Goal: Transaction & Acquisition: Purchase product/service

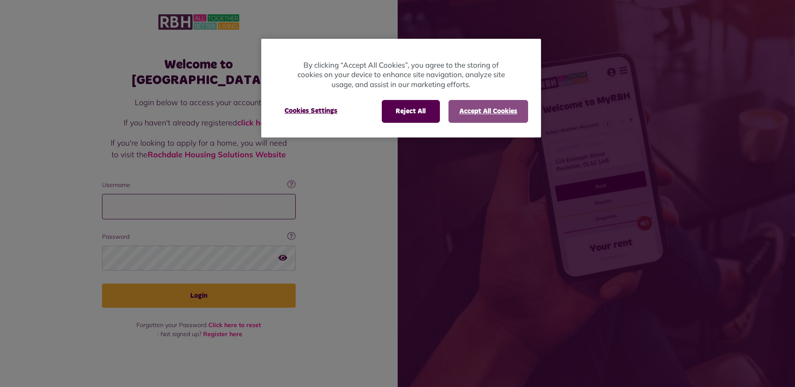
type input "**********"
click at [465, 115] on button "Accept All Cookies" at bounding box center [489, 111] width 80 height 22
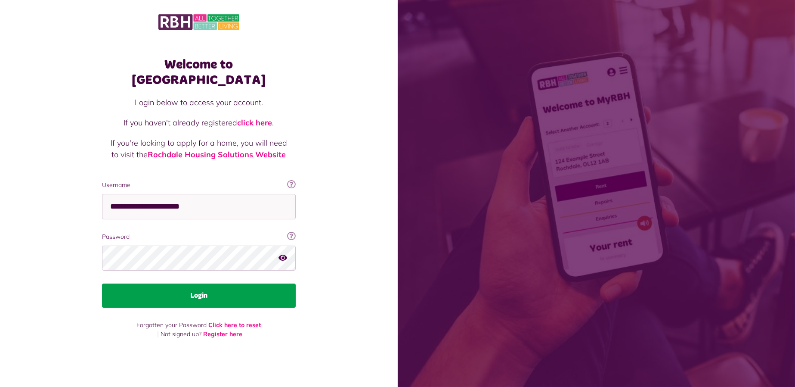
click at [217, 286] on button "Login" at bounding box center [199, 295] width 194 height 24
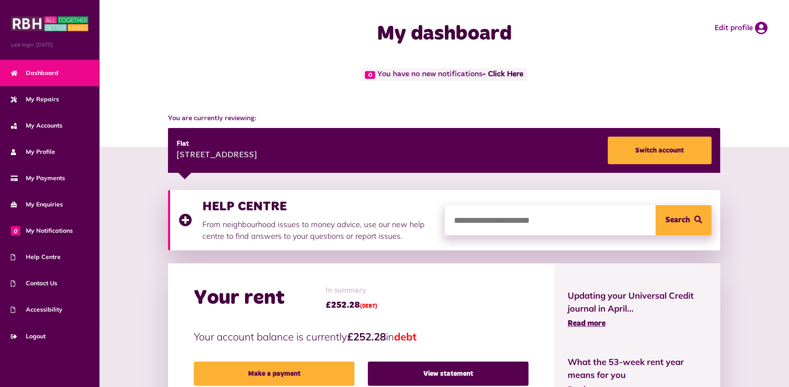
scroll to position [143, 0]
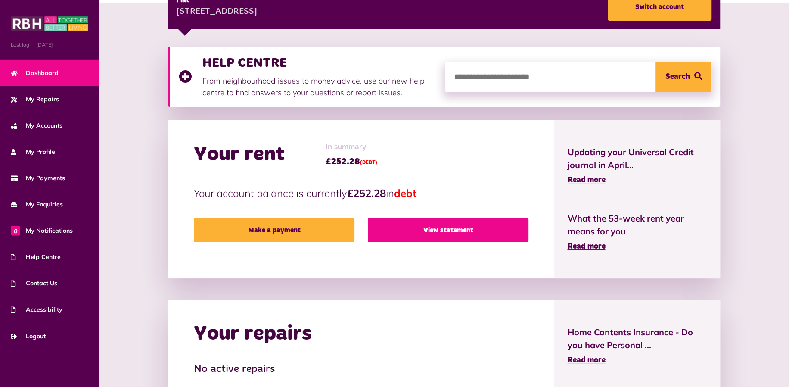
click at [461, 233] on link "View statement" at bounding box center [448, 230] width 161 height 24
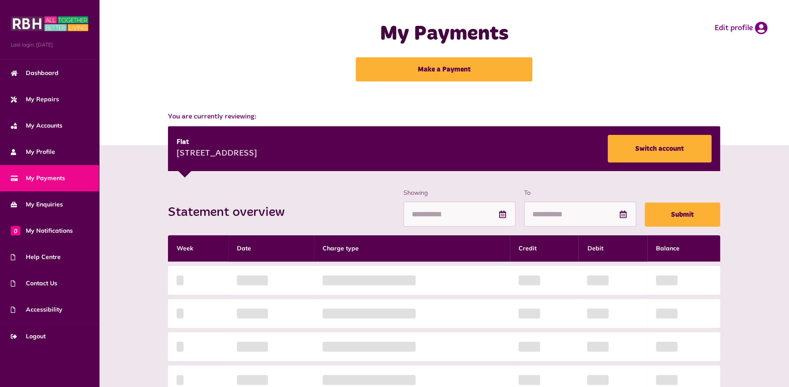
scroll to position [143, 0]
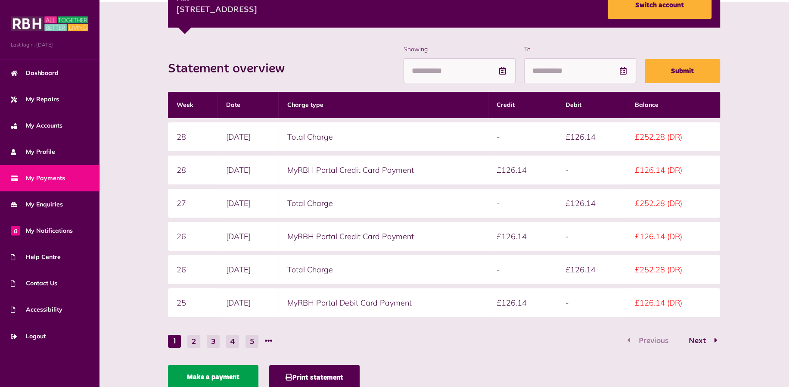
click at [217, 376] on link "Make a payment" at bounding box center [213, 377] width 90 height 24
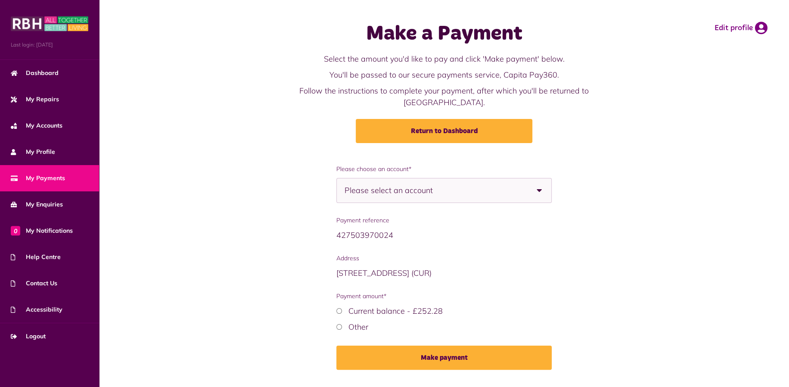
click at [464, 185] on div "Please select an account" at bounding box center [444, 190] width 216 height 25
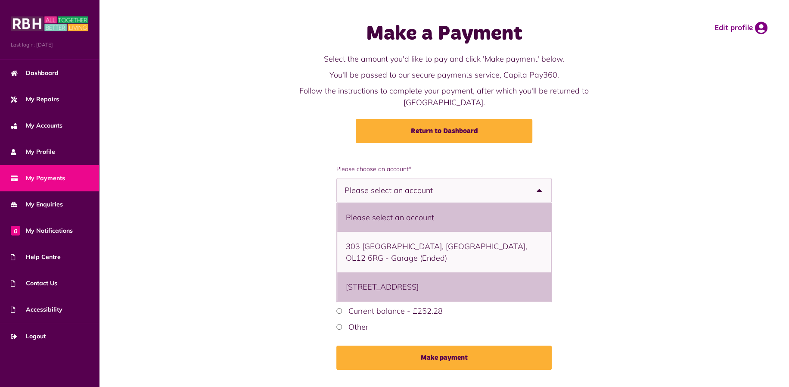
click at [431, 274] on li "[STREET_ADDRESS]" at bounding box center [444, 286] width 214 height 29
select select "**********"
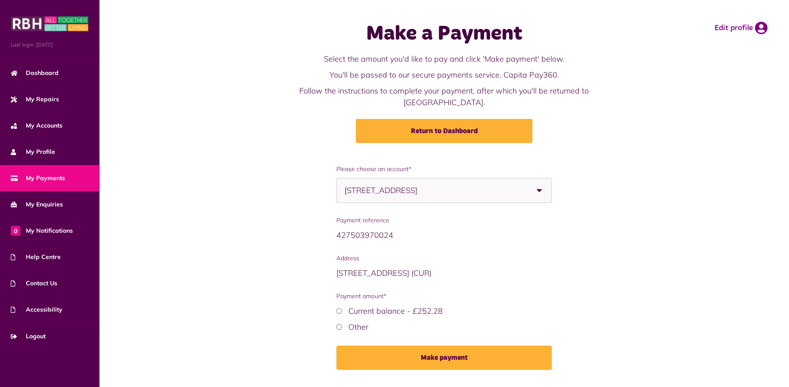
click at [342, 321] on div "Other" at bounding box center [444, 327] width 216 height 12
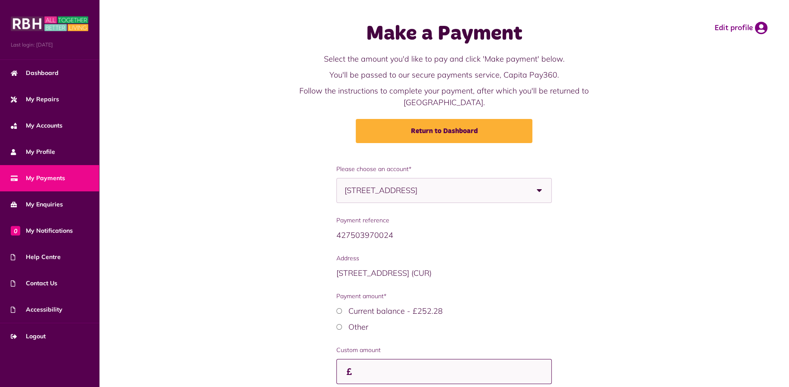
click at [392, 359] on input "Payment amount*" at bounding box center [444, 371] width 216 height 25
type input "******"
drag, startPoint x: 226, startPoint y: 240, endPoint x: 232, endPoint y: 240, distance: 5.6
click at [232, 240] on div "**********" at bounding box center [444, 300] width 673 height 270
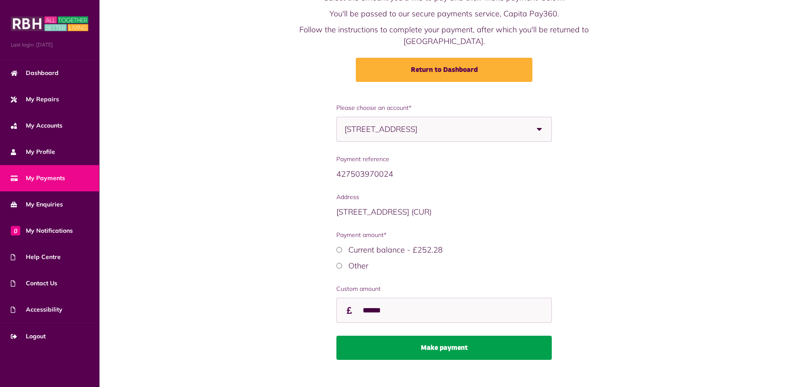
click at [446, 335] on button "Make payment" at bounding box center [444, 347] width 216 height 24
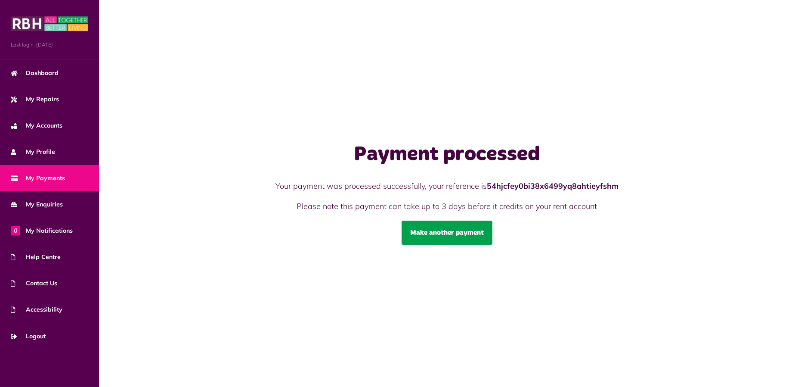
click at [469, 231] on link "Make another payment" at bounding box center [447, 232] width 91 height 24
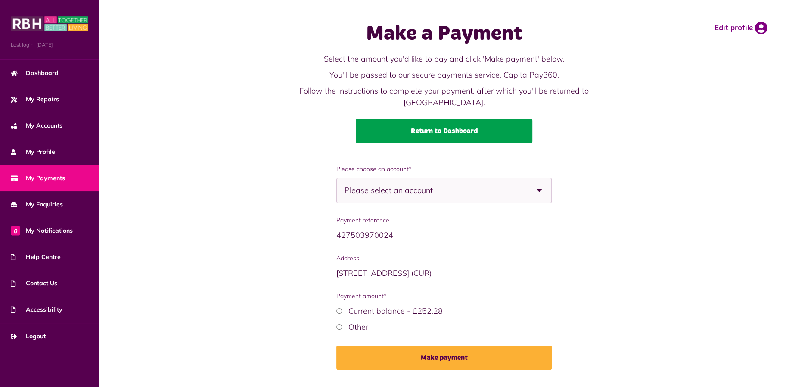
click at [393, 119] on link "Return to Dashboard" at bounding box center [444, 131] width 177 height 24
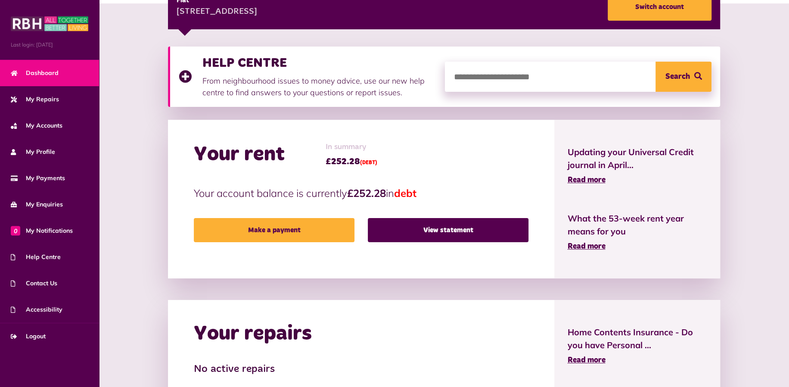
scroll to position [287, 0]
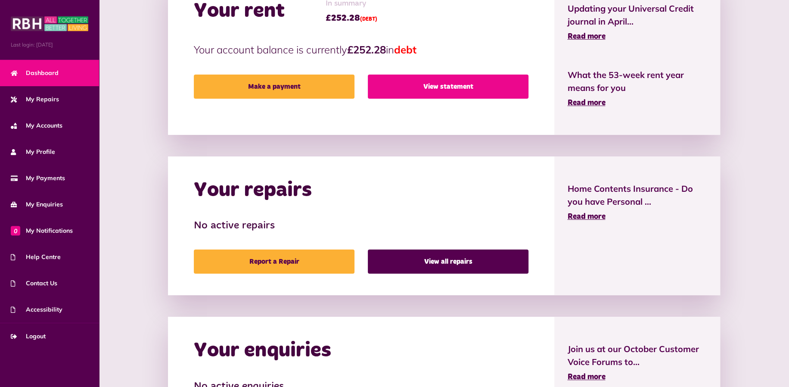
click at [451, 87] on link "View statement" at bounding box center [448, 86] width 161 height 24
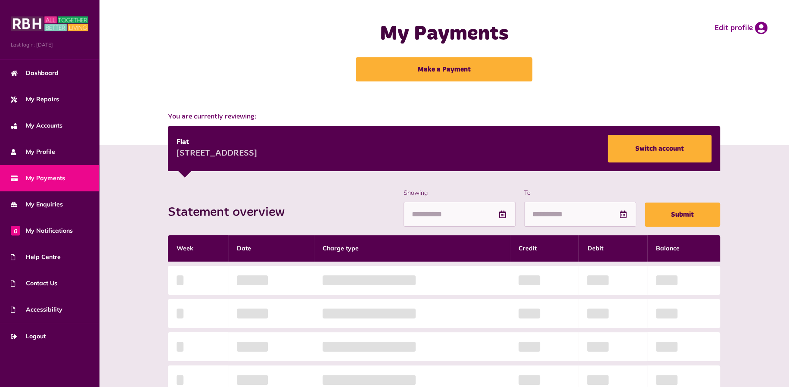
scroll to position [143, 0]
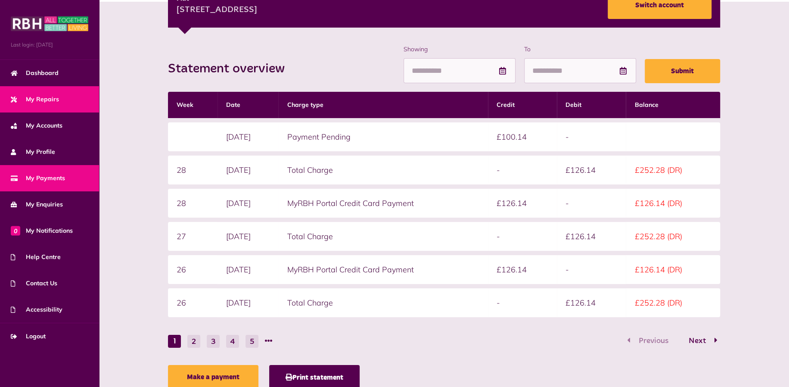
click at [40, 96] on span "My Repairs" at bounding box center [35, 99] width 48 height 9
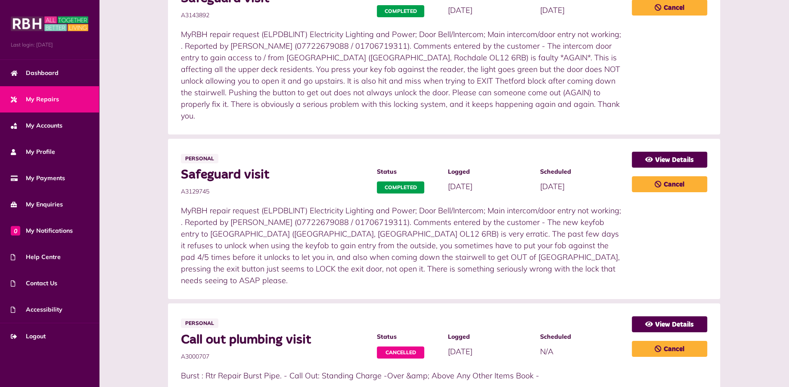
scroll to position [143, 0]
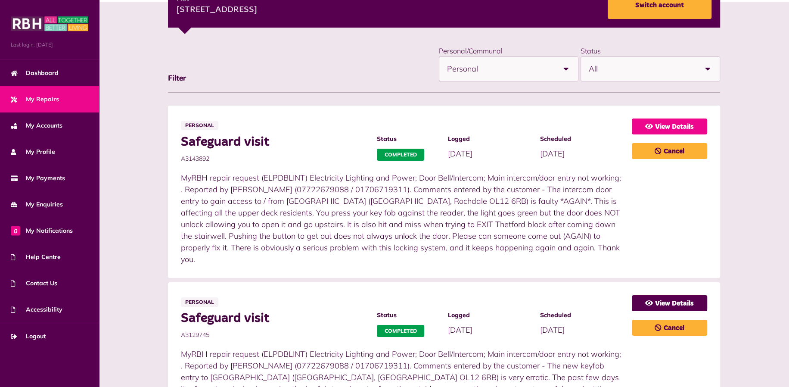
click at [656, 126] on link "View Details" at bounding box center [669, 126] width 75 height 16
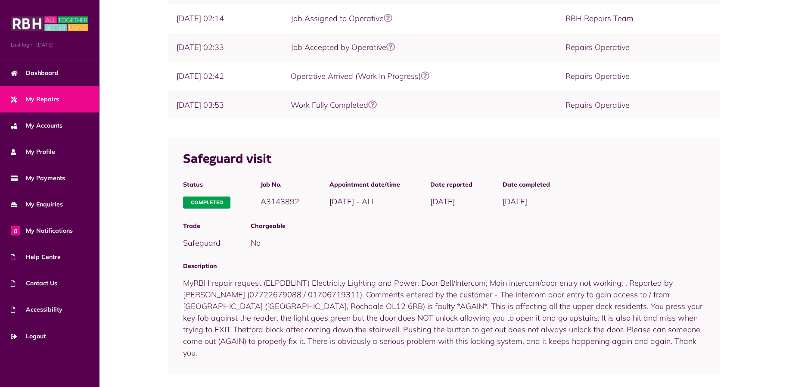
scroll to position [84, 0]
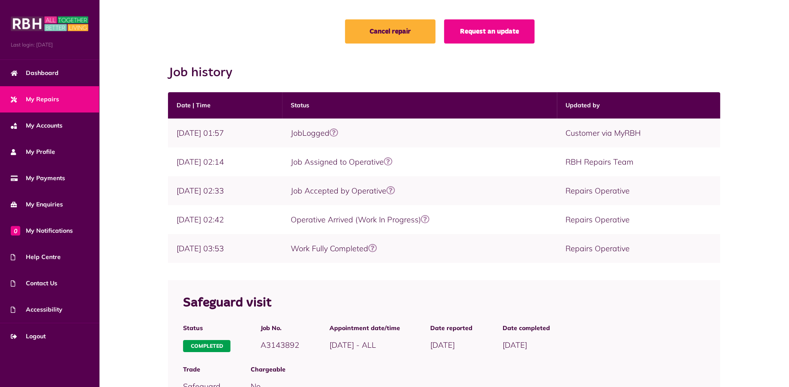
click at [377, 248] on icon at bounding box center [372, 248] width 9 height 9
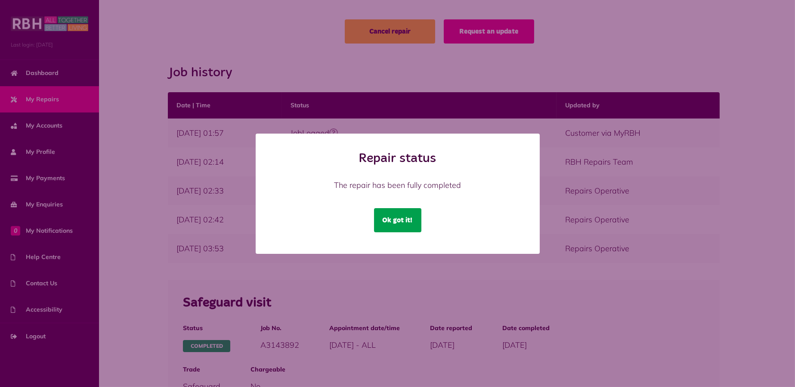
click at [399, 222] on button "Ok got it!" at bounding box center [397, 220] width 47 height 24
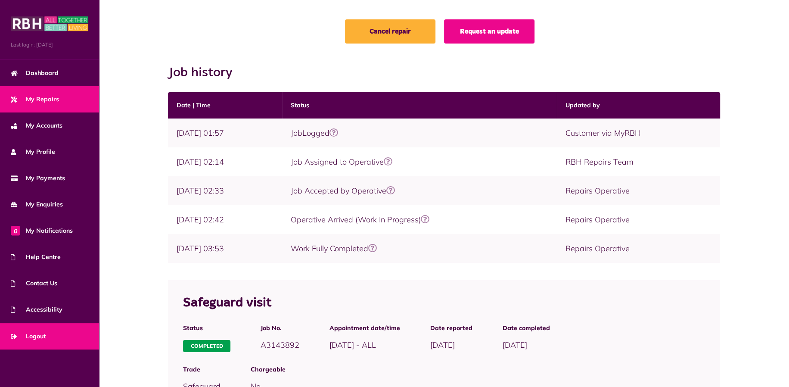
drag, startPoint x: 40, startPoint y: 338, endPoint x: 49, endPoint y: 335, distance: 9.7
click at [40, 339] on span "Logout" at bounding box center [28, 336] width 35 height 9
